Goal: Task Accomplishment & Management: Manage account settings

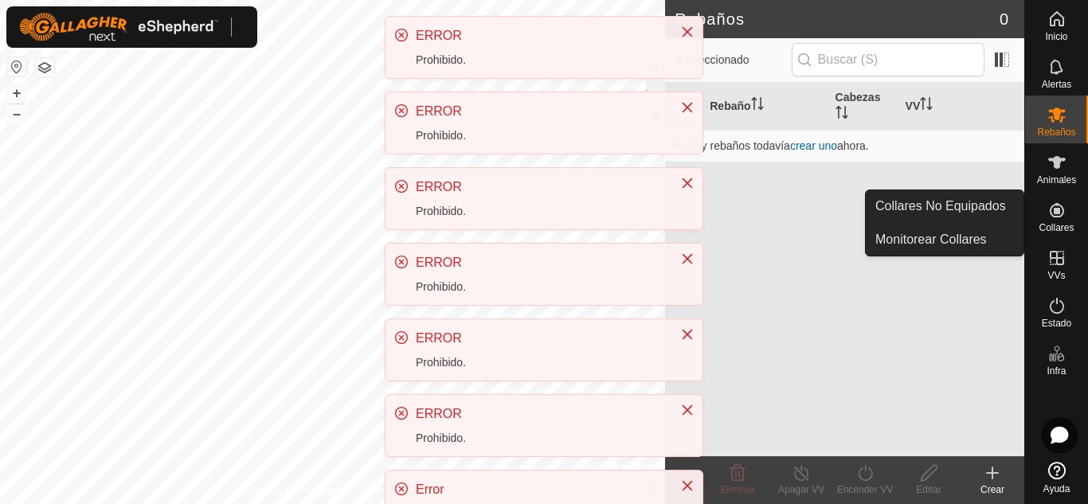
click at [1050, 213] on icon at bounding box center [1057, 210] width 19 height 19
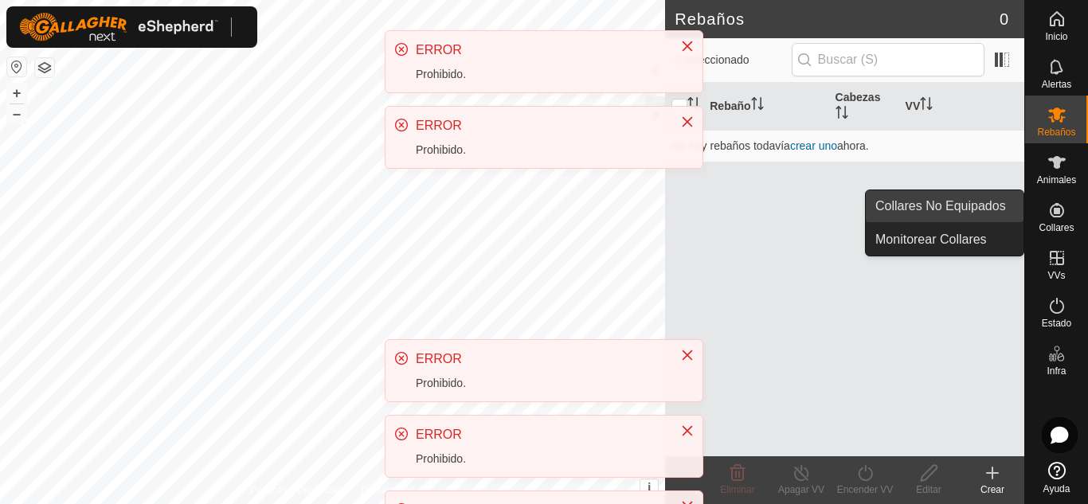
click at [939, 205] on link "Collares No Equipados" at bounding box center [945, 206] width 158 height 32
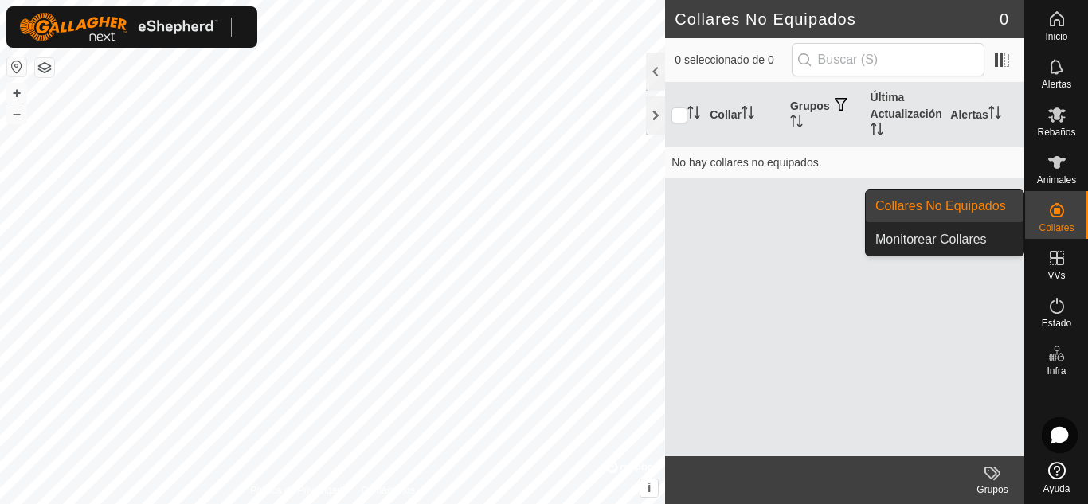
click at [1038, 205] on div "Collares" at bounding box center [1056, 215] width 63 height 48
click at [938, 237] on link "Monitorear Collares" at bounding box center [945, 240] width 158 height 32
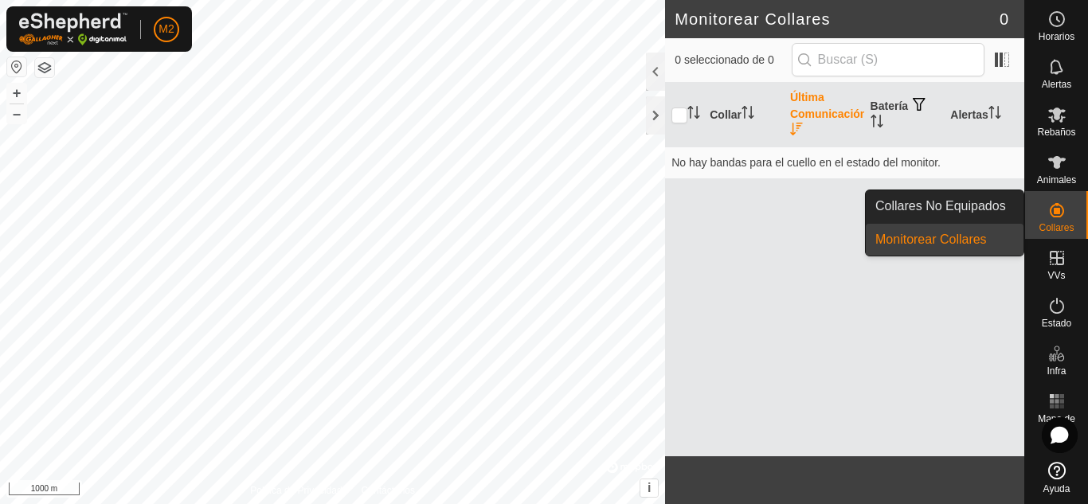
click at [1063, 206] on icon at bounding box center [1057, 210] width 19 height 19
click at [967, 204] on link "Collares No Equipados" at bounding box center [945, 206] width 158 height 32
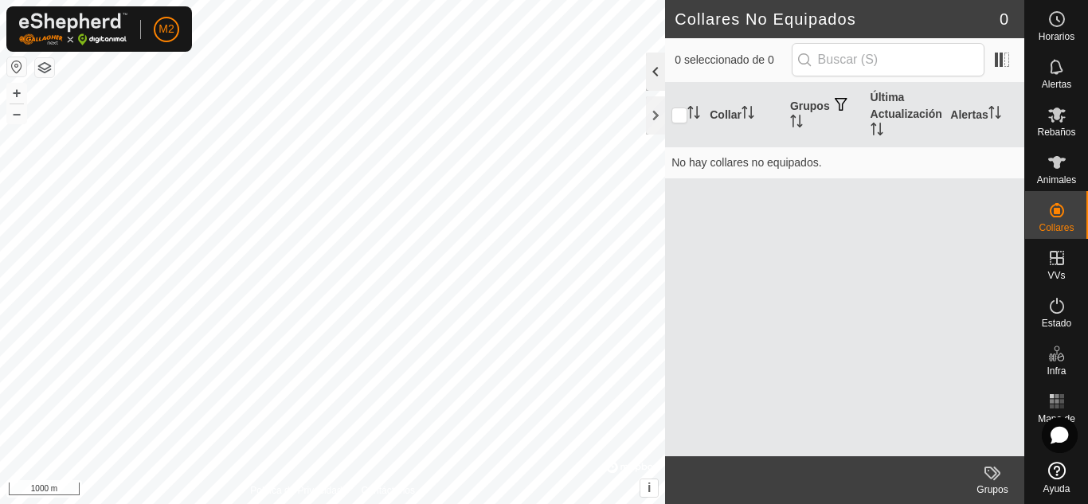
click at [651, 59] on div at bounding box center [655, 72] width 19 height 38
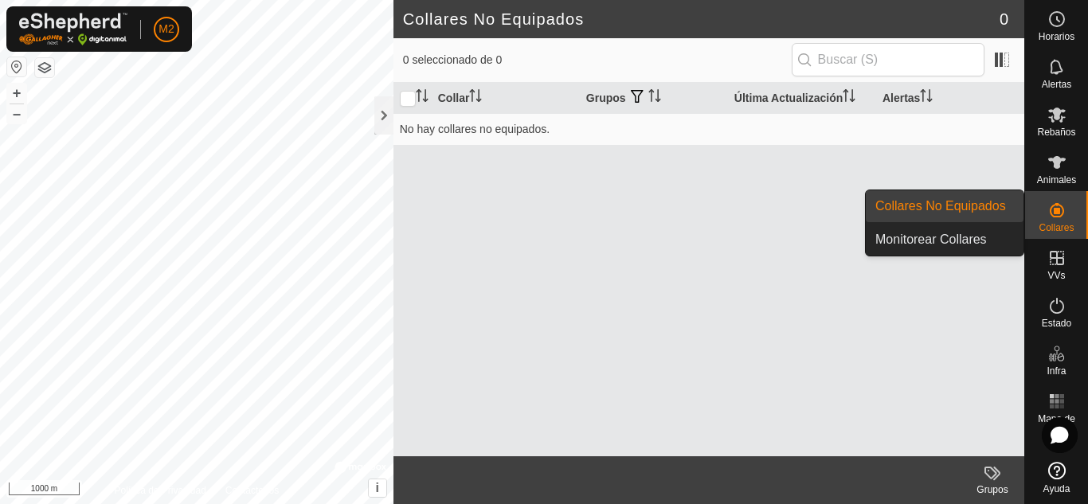
click at [1049, 214] on icon at bounding box center [1057, 210] width 19 height 19
drag, startPoint x: 1016, startPoint y: 214, endPoint x: 947, endPoint y: 206, distance: 69.9
click at [947, 206] on link "Collares No Equipados" at bounding box center [945, 206] width 158 height 32
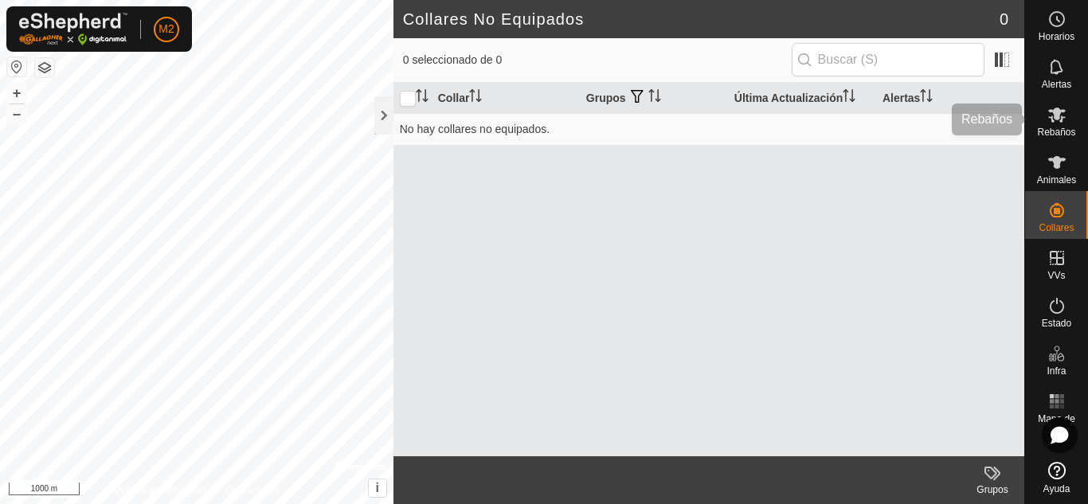
click at [1049, 115] on icon at bounding box center [1057, 114] width 19 height 19
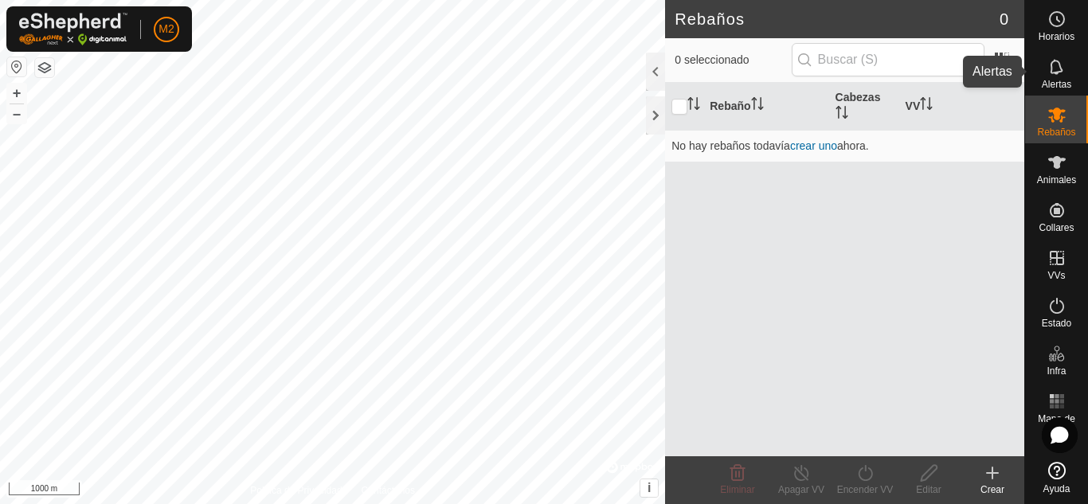
click at [1059, 77] on es-notification-svg-icon at bounding box center [1057, 66] width 29 height 25
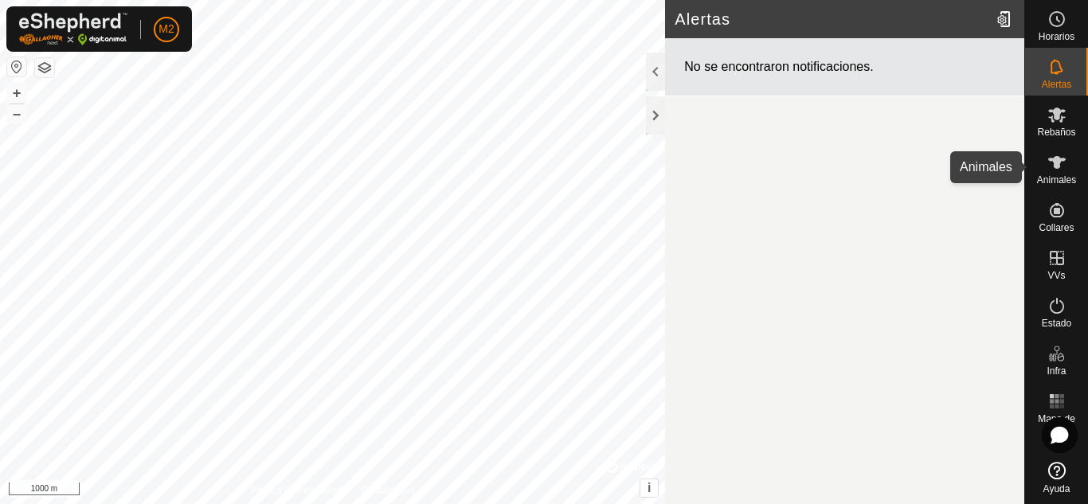
click at [1055, 159] on icon at bounding box center [1057, 162] width 18 height 13
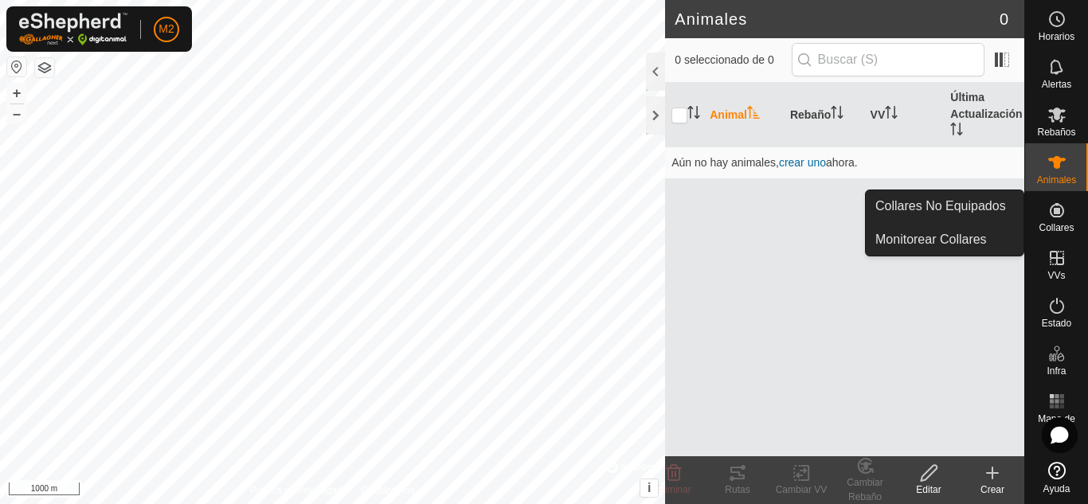
click at [1070, 213] on es-neckbands-svg-icon at bounding box center [1057, 210] width 29 height 25
click at [1058, 215] on icon at bounding box center [1057, 210] width 19 height 19
click at [958, 206] on link "Collares No Equipados" at bounding box center [945, 206] width 158 height 32
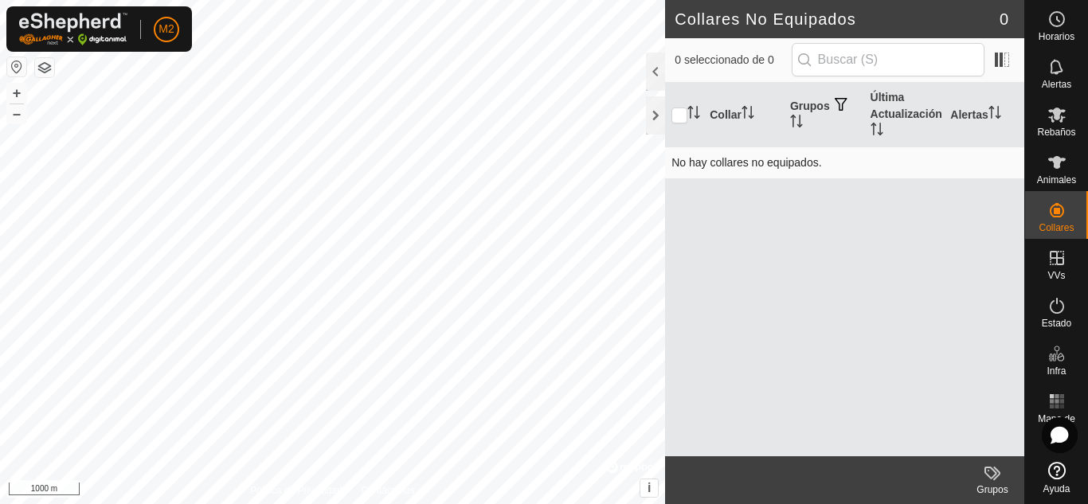
click at [770, 155] on td "No hay collares no equipados." at bounding box center [844, 163] width 359 height 32
click at [683, 112] on input "checkbox" at bounding box center [680, 116] width 16 height 16
checkbox input "true"
click at [879, 54] on input "text" at bounding box center [888, 59] width 193 height 33
